Goal: Task Accomplishment & Management: Use online tool/utility

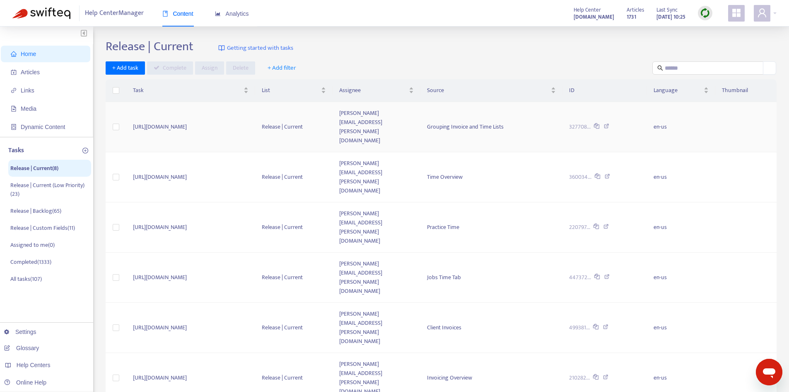
click at [246, 110] on td "[URL][DOMAIN_NAME]" at bounding box center [190, 127] width 129 height 50
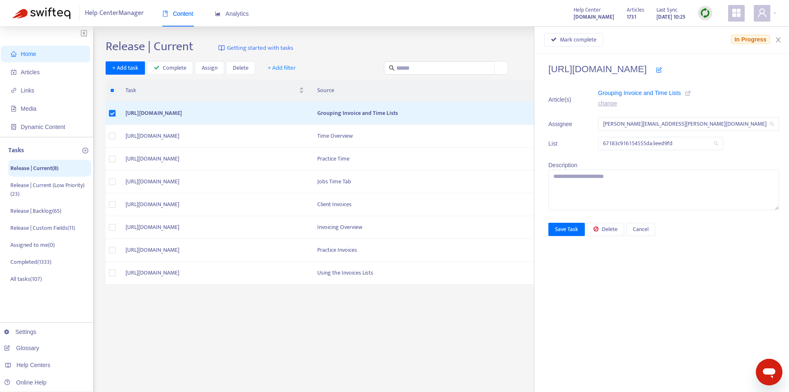
click at [691, 92] on icon at bounding box center [688, 93] width 6 height 6
click at [597, 40] on span "Mark complete" at bounding box center [578, 39] width 36 height 9
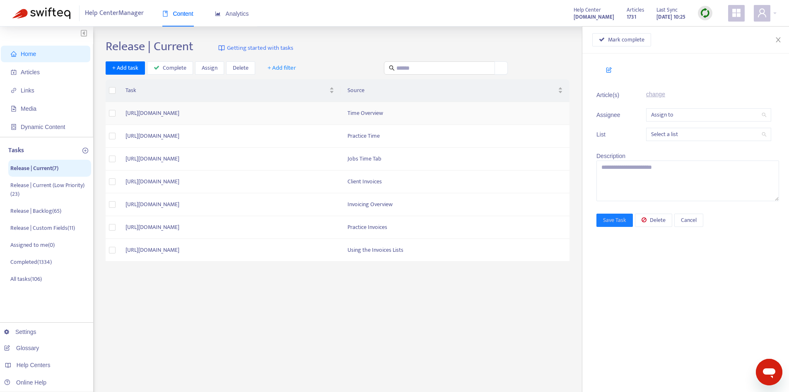
click at [324, 110] on td "[URL][DOMAIN_NAME]" at bounding box center [230, 113] width 222 height 23
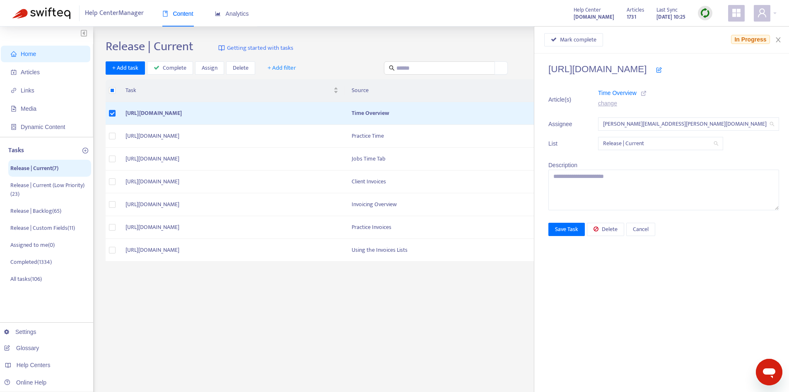
click at [647, 94] on icon at bounding box center [644, 93] width 6 height 6
click at [618, 231] on span "Delete" at bounding box center [610, 229] width 16 height 9
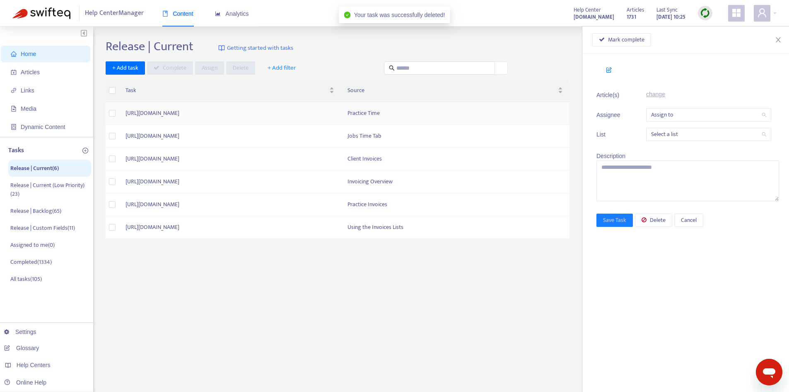
click at [321, 118] on td "[URL][DOMAIN_NAME]" at bounding box center [230, 113] width 222 height 23
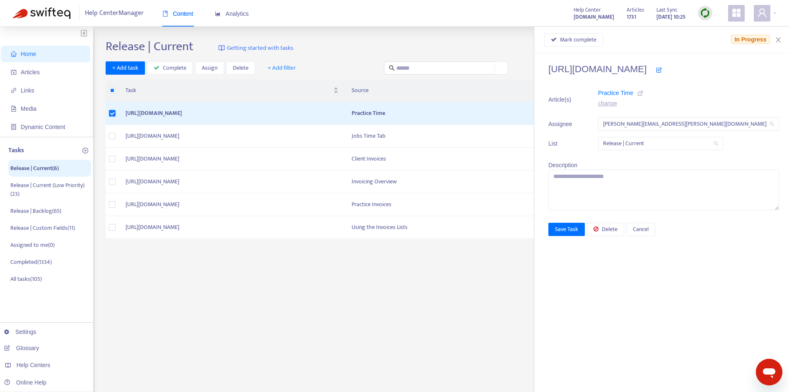
click at [644, 93] on icon at bounding box center [641, 93] width 6 height 6
click at [594, 41] on span "Mark complete" at bounding box center [578, 39] width 36 height 9
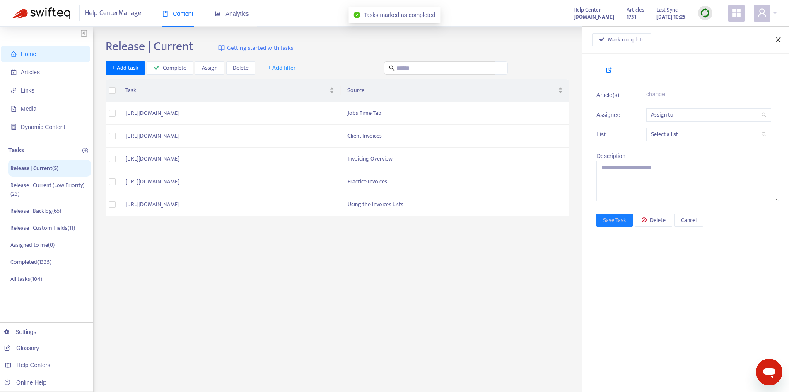
click at [779, 40] on icon "close" at bounding box center [778, 39] width 5 height 5
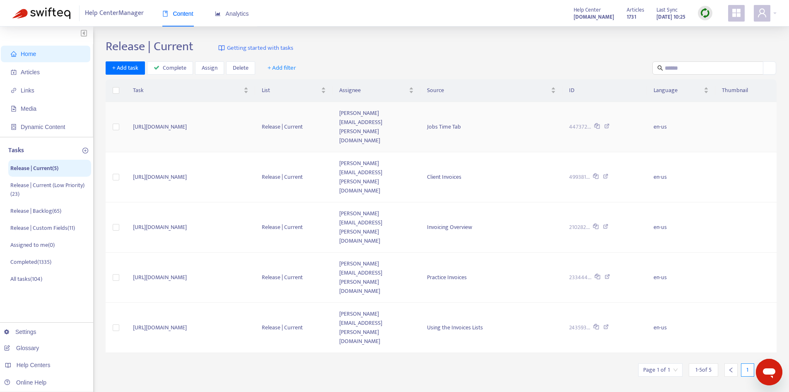
click at [333, 107] on td "Release | Current" at bounding box center [293, 127] width 77 height 50
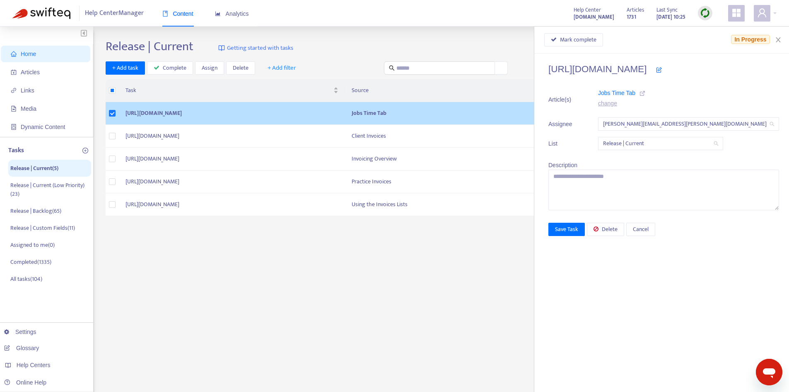
click at [646, 94] on icon at bounding box center [643, 93] width 6 height 6
click at [583, 42] on span "Mark complete" at bounding box center [578, 39] width 36 height 9
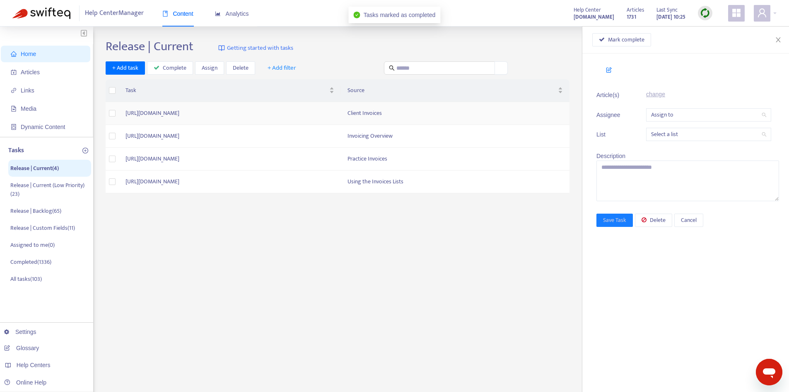
click at [341, 119] on td "[URL][DOMAIN_NAME]" at bounding box center [230, 113] width 222 height 23
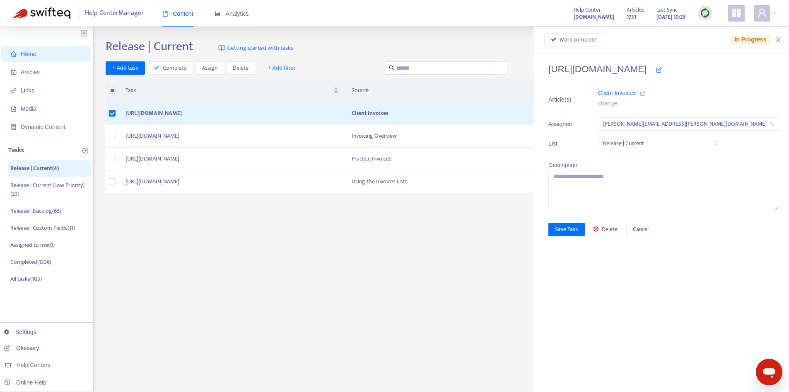
click at [646, 93] on icon at bounding box center [643, 93] width 6 height 6
click at [618, 231] on span "Delete" at bounding box center [610, 229] width 16 height 9
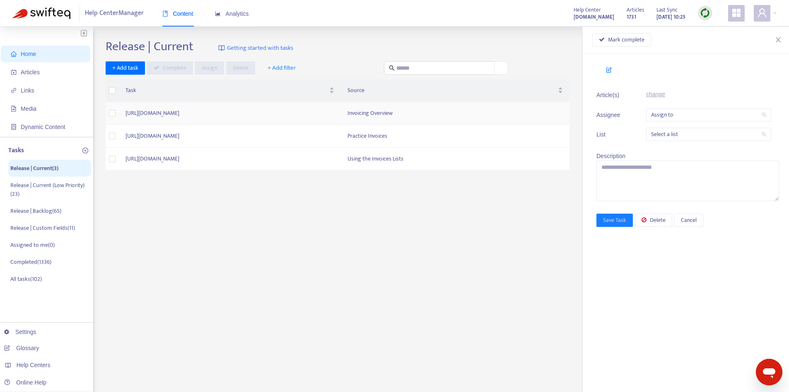
click at [341, 111] on td "[URL][DOMAIN_NAME]" at bounding box center [230, 113] width 222 height 23
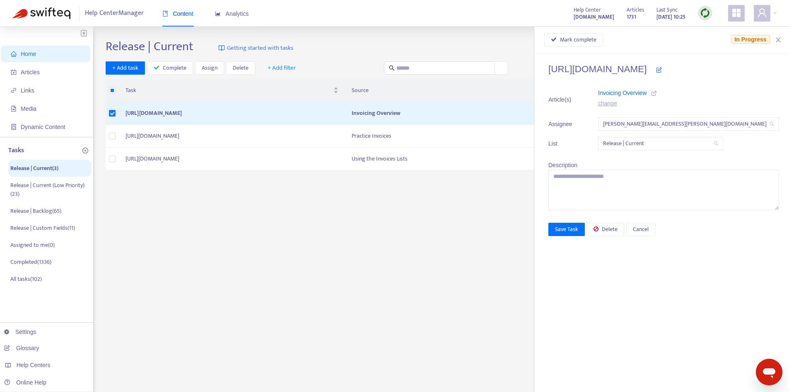
click at [657, 92] on icon at bounding box center [654, 93] width 6 height 6
click at [618, 230] on span "Delete" at bounding box center [610, 229] width 16 height 9
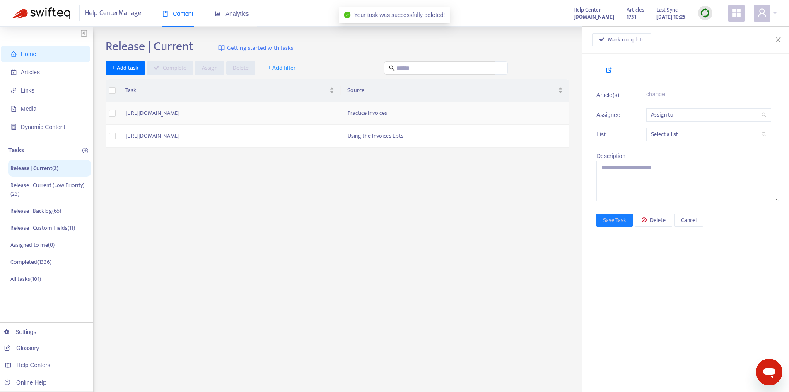
click at [341, 109] on td "[URL][DOMAIN_NAME]" at bounding box center [230, 113] width 222 height 23
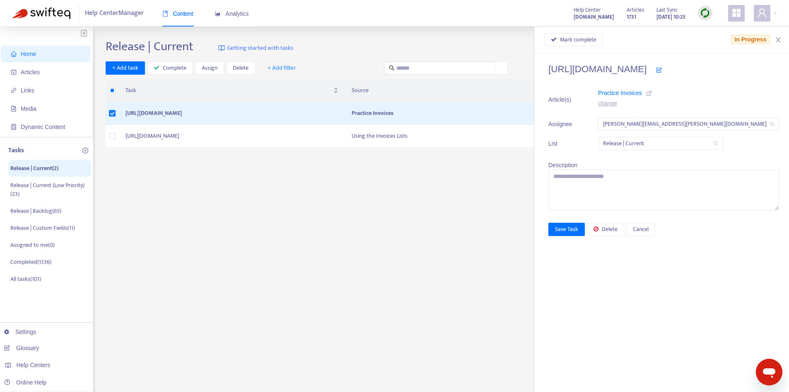
click at [652, 93] on icon at bounding box center [649, 93] width 6 height 6
click at [597, 41] on span "Mark complete" at bounding box center [578, 39] width 36 height 9
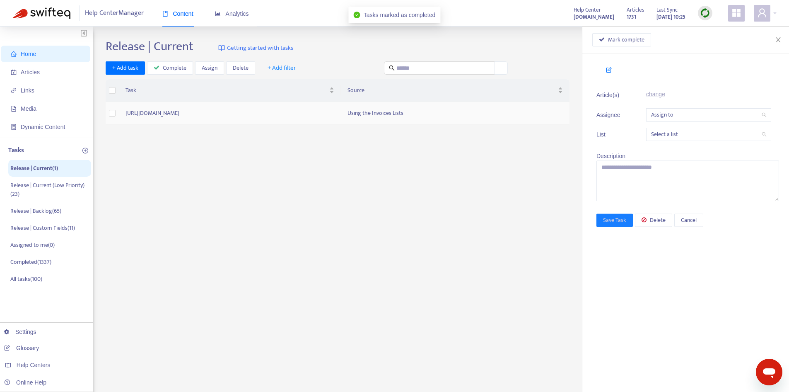
click at [324, 111] on td "[URL][DOMAIN_NAME]" at bounding box center [230, 113] width 222 height 23
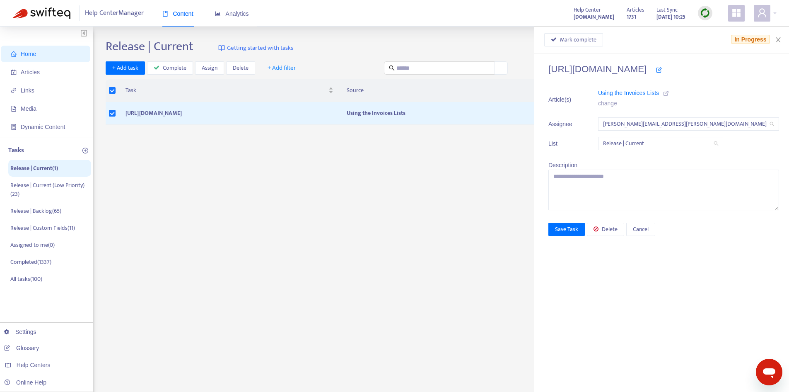
click at [669, 91] on icon at bounding box center [666, 93] width 6 height 6
